Goal: Transaction & Acquisition: Purchase product/service

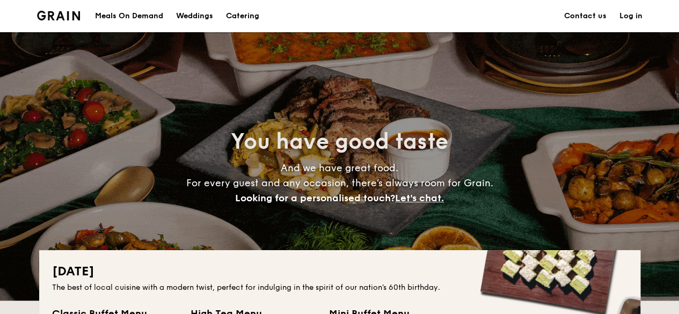
click at [143, 18] on div "Meals On Demand" at bounding box center [129, 16] width 68 height 32
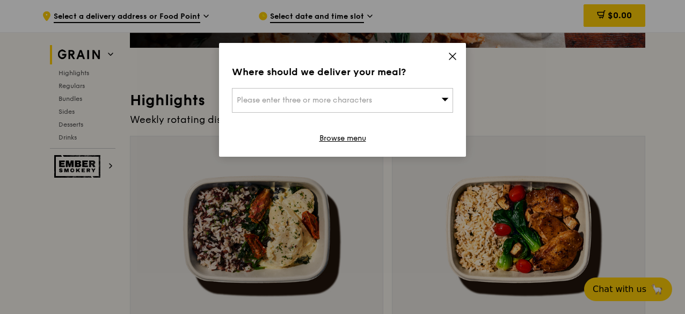
scroll to position [322, 0]
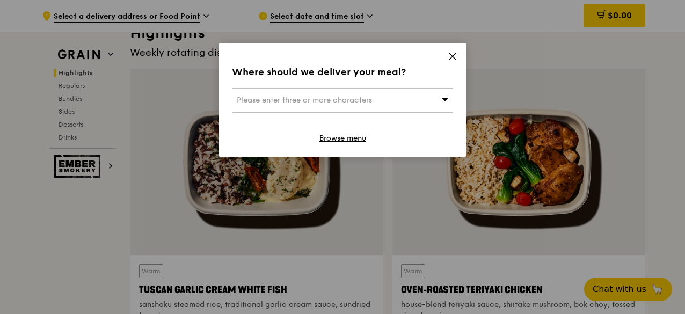
click at [454, 57] on icon at bounding box center [453, 57] width 10 height 10
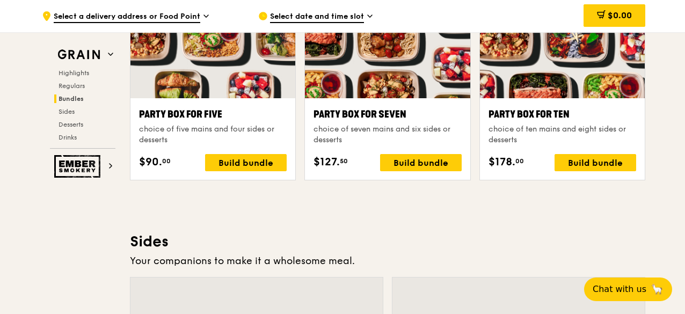
scroll to position [2361, 0]
